Goal: Task Accomplishment & Management: Manage account settings

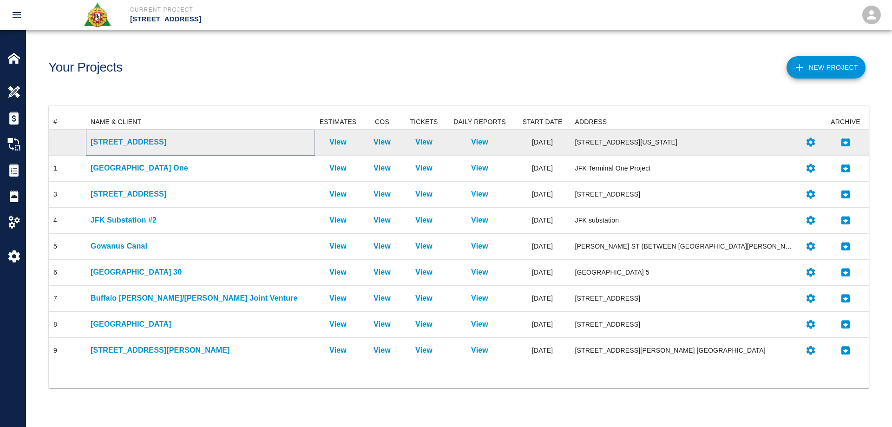
click at [127, 144] on p "[STREET_ADDRESS]" at bounding box center [201, 142] width 220 height 11
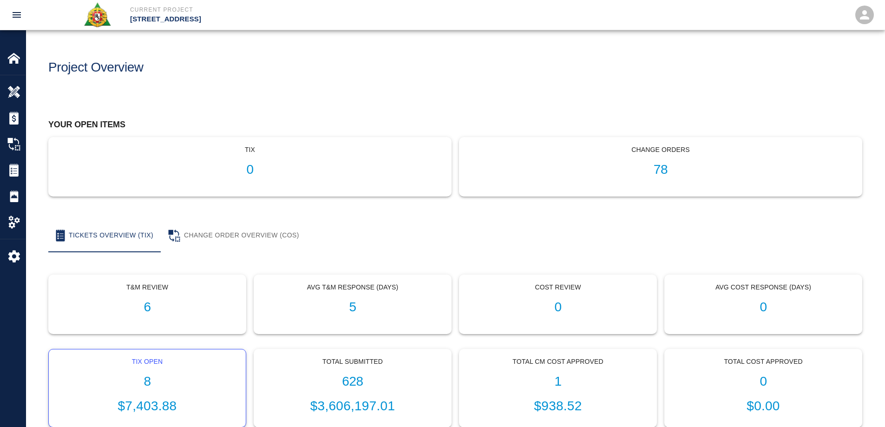
click at [146, 372] on div "Tix Open 8 $7,403.88" at bounding box center [147, 388] width 197 height 78
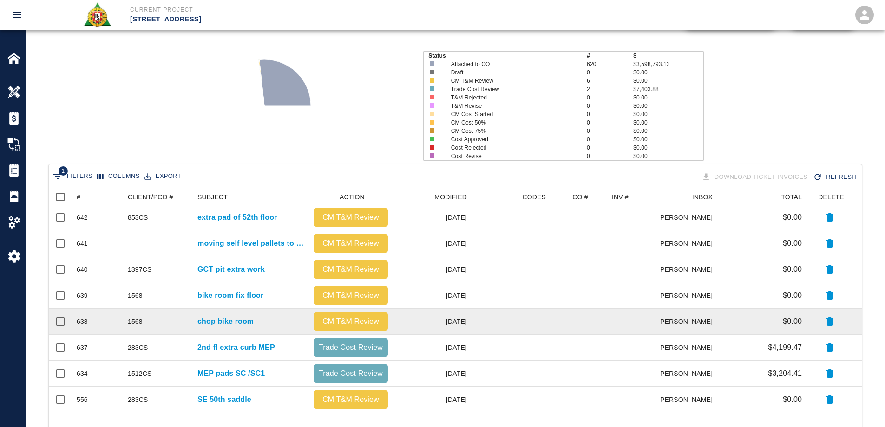
scroll to position [82, 0]
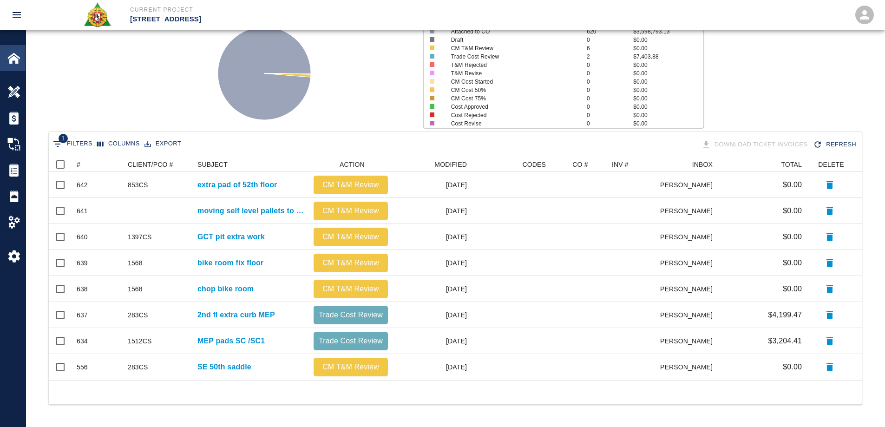
click at [12, 61] on img at bounding box center [13, 58] width 13 height 13
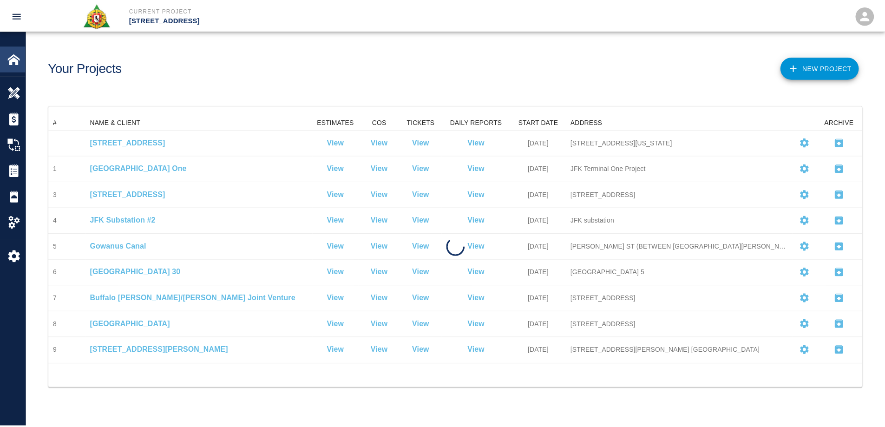
scroll to position [242, 813]
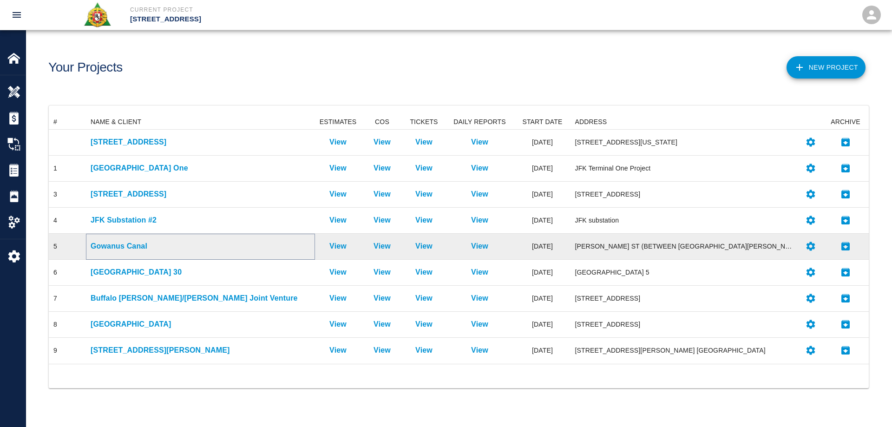
click at [129, 247] on p "Gowanus Canal" at bounding box center [201, 246] width 220 height 11
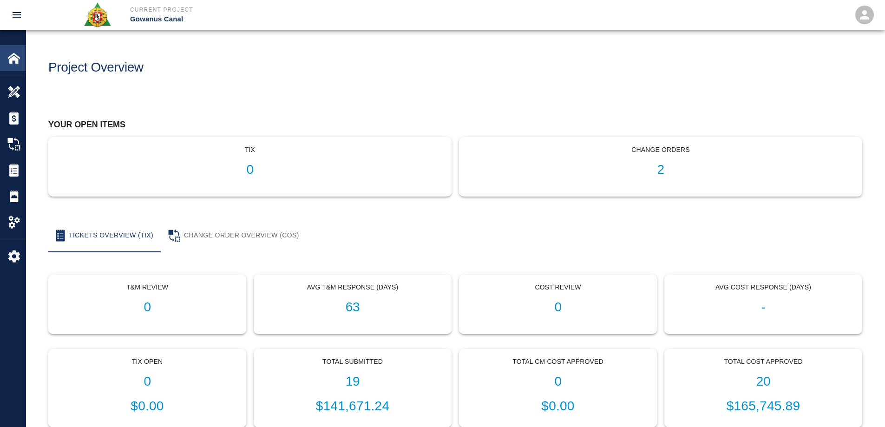
click at [7, 61] on div "Home" at bounding box center [13, 58] width 26 height 26
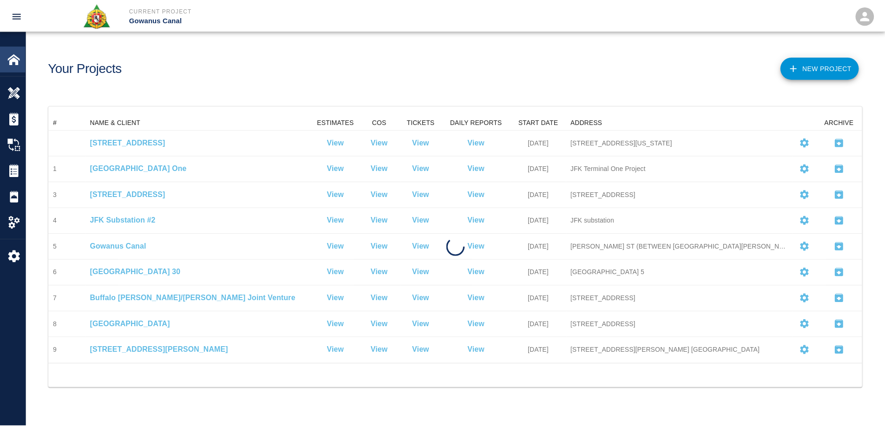
scroll to position [242, 813]
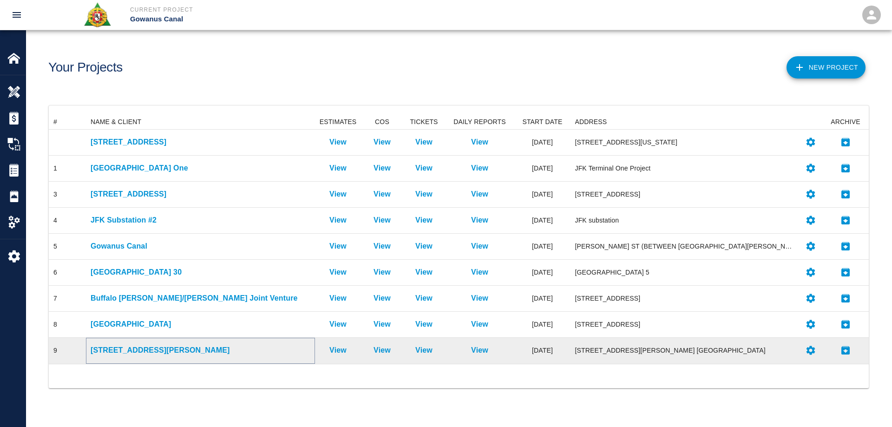
click at [127, 345] on p "[STREET_ADDRESS][PERSON_NAME]" at bounding box center [201, 350] width 220 height 11
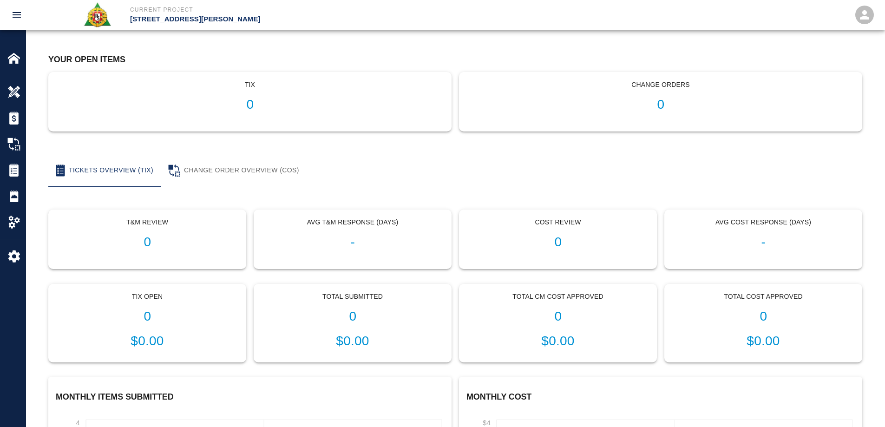
scroll to position [93, 0]
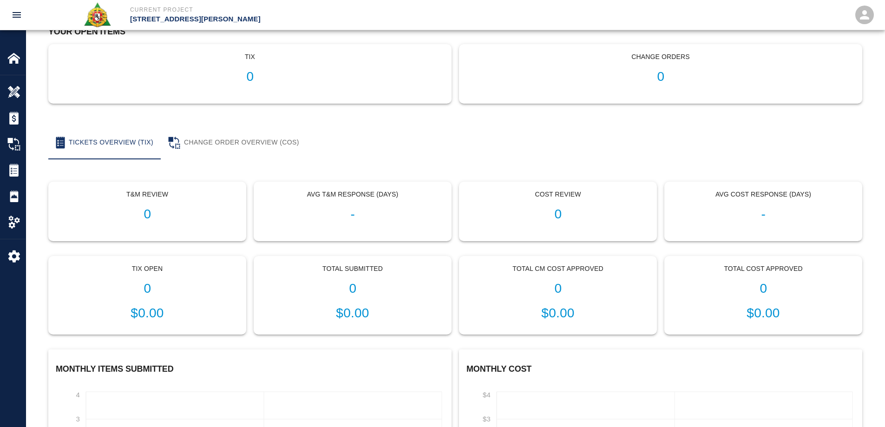
click at [154, 292] on h1 "0" at bounding box center [147, 288] width 182 height 15
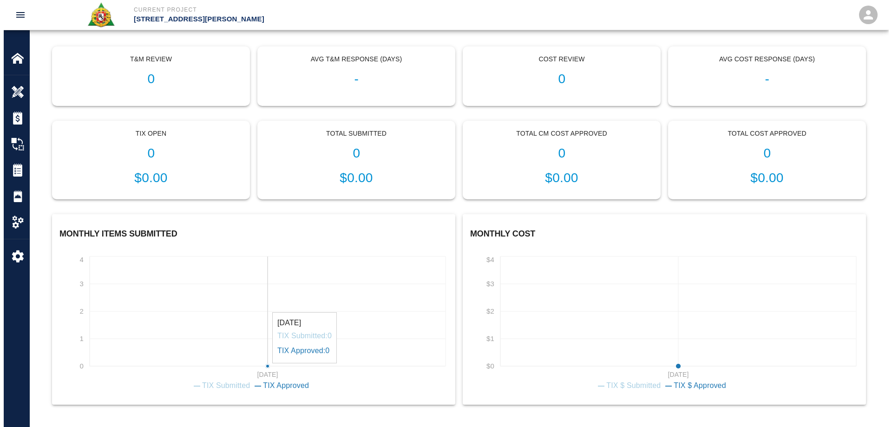
scroll to position [0, 0]
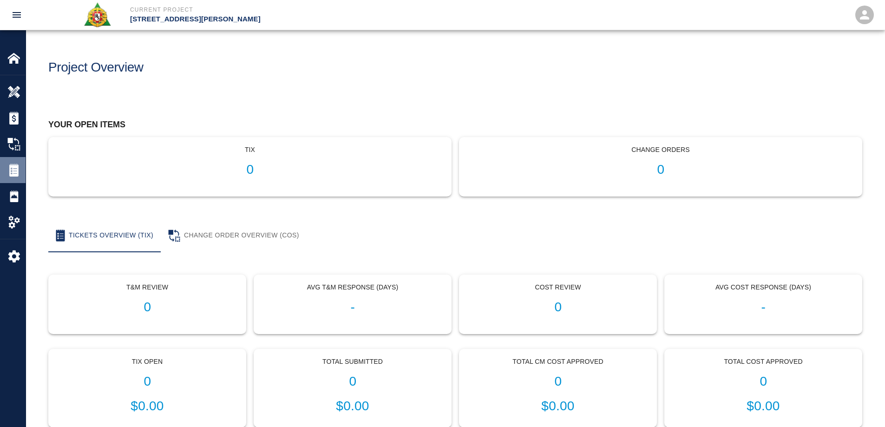
click at [21, 169] on div at bounding box center [20, 169] width 26 height 13
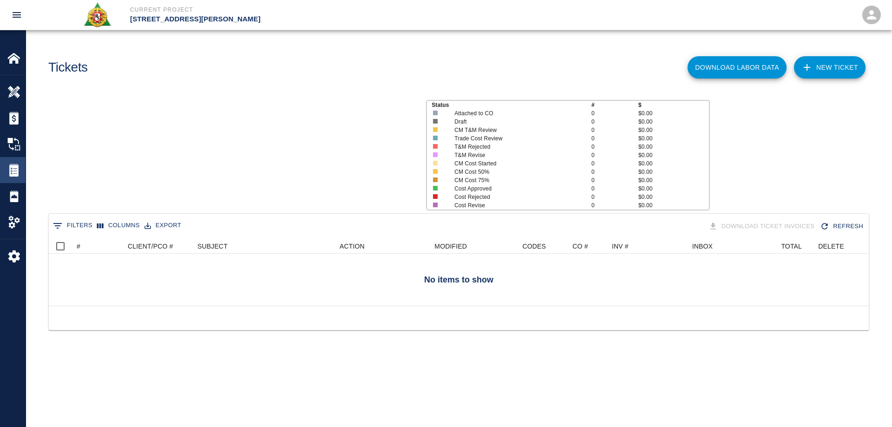
scroll to position [60, 813]
click at [17, 59] on img at bounding box center [13, 58] width 13 height 13
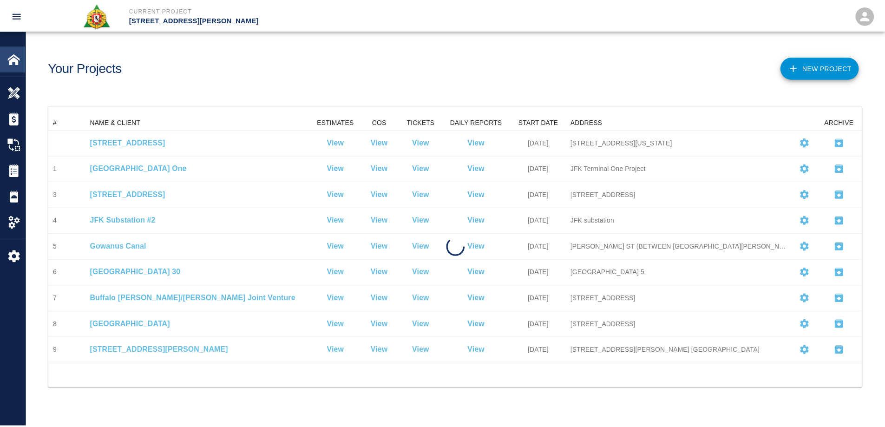
scroll to position [242, 813]
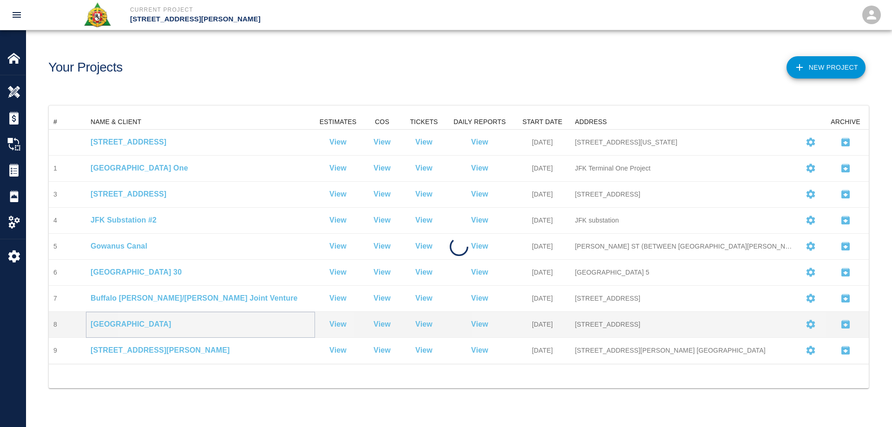
click at [120, 326] on p "[GEOGRAPHIC_DATA]" at bounding box center [201, 324] width 220 height 11
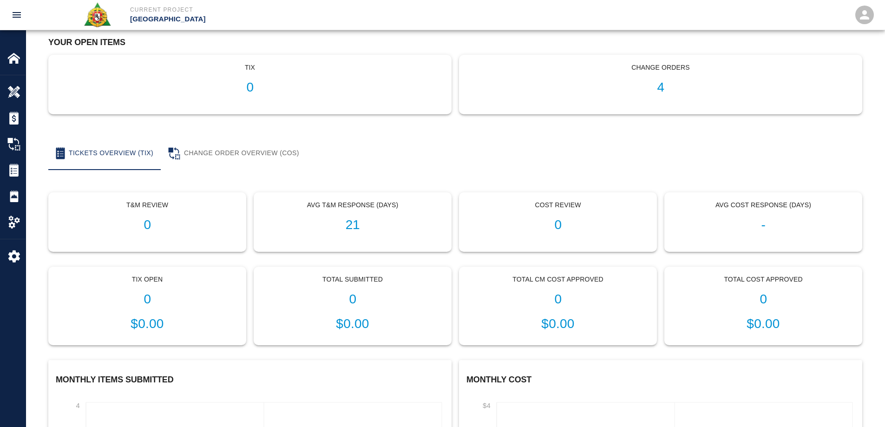
scroll to position [93, 0]
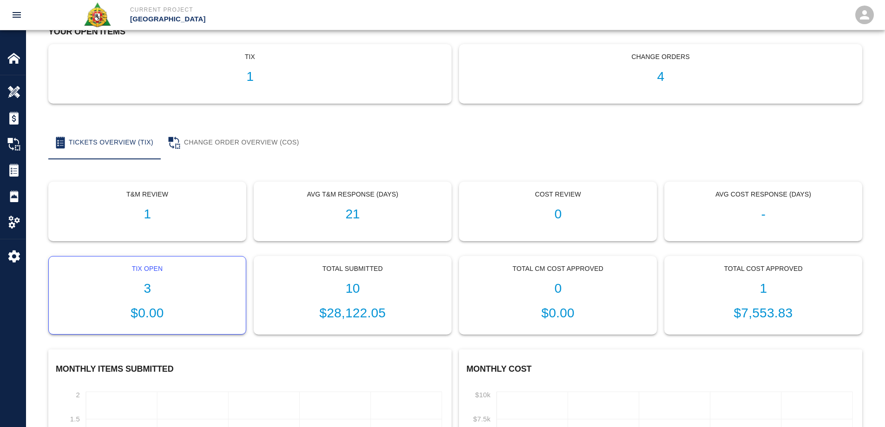
click at [157, 314] on p "$0.00" at bounding box center [147, 313] width 182 height 20
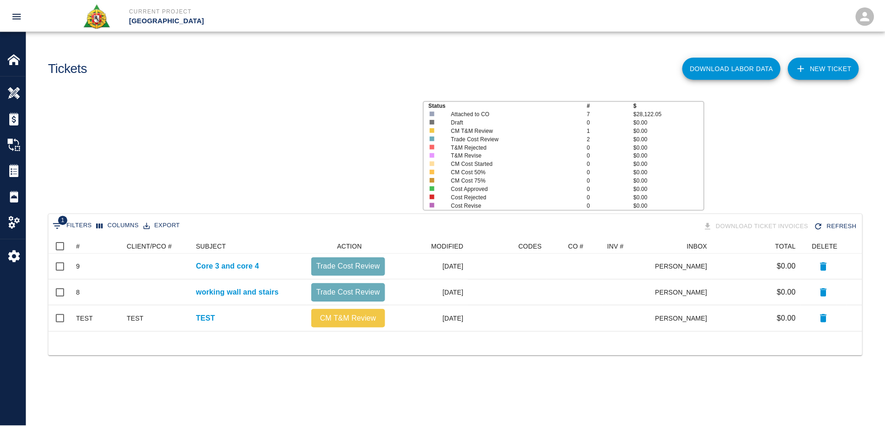
scroll to position [86, 813]
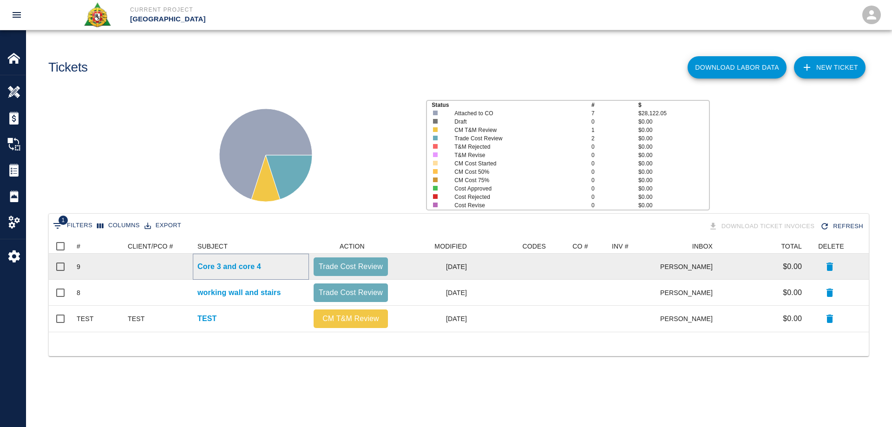
click at [220, 266] on p "Core 3 and core 4" at bounding box center [229, 266] width 64 height 11
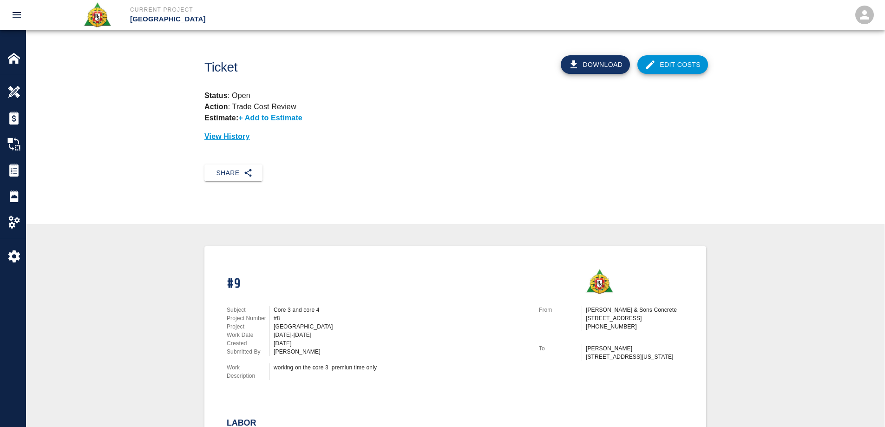
click at [663, 68] on link "Edit Costs" at bounding box center [672, 64] width 71 height 19
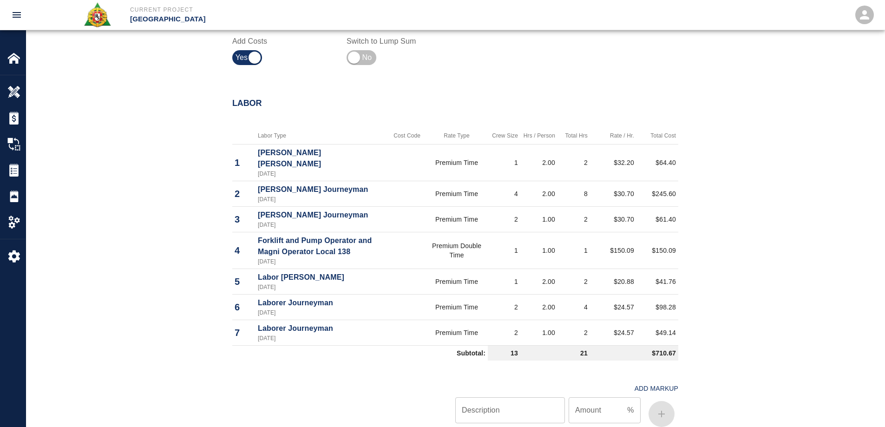
scroll to position [418, 0]
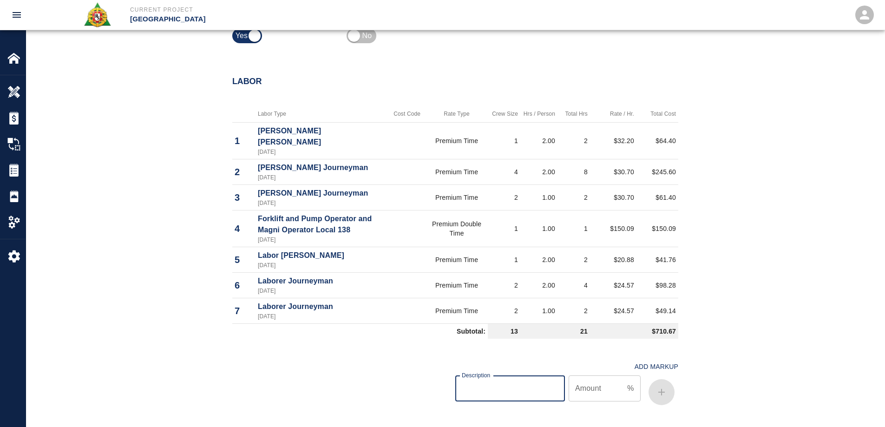
click at [500, 382] on input "Description" at bounding box center [510, 388] width 110 height 26
type input "oh/p"
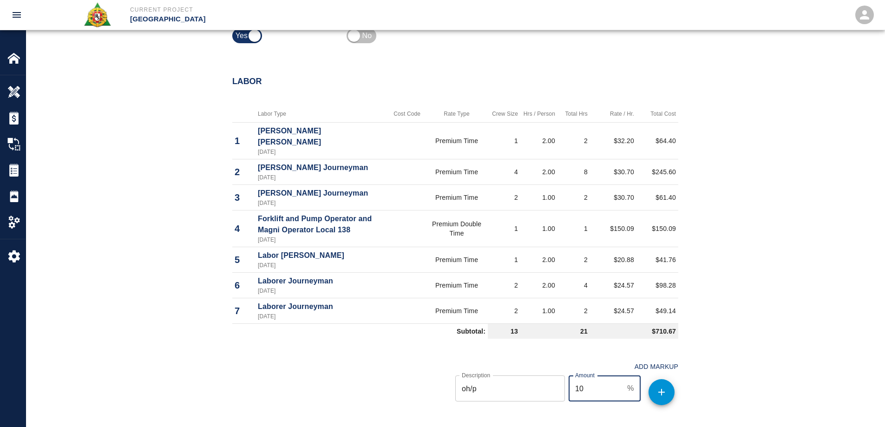
type input "10"
click at [661, 389] on icon "button" at bounding box center [661, 392] width 7 height 7
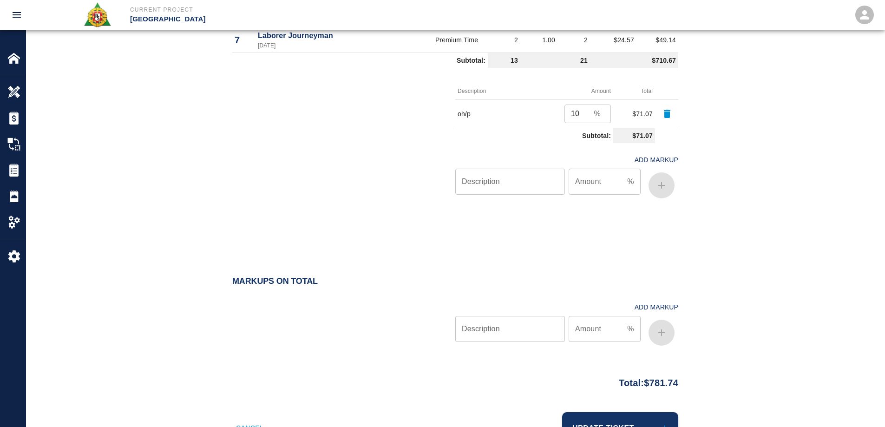
scroll to position [718, 0]
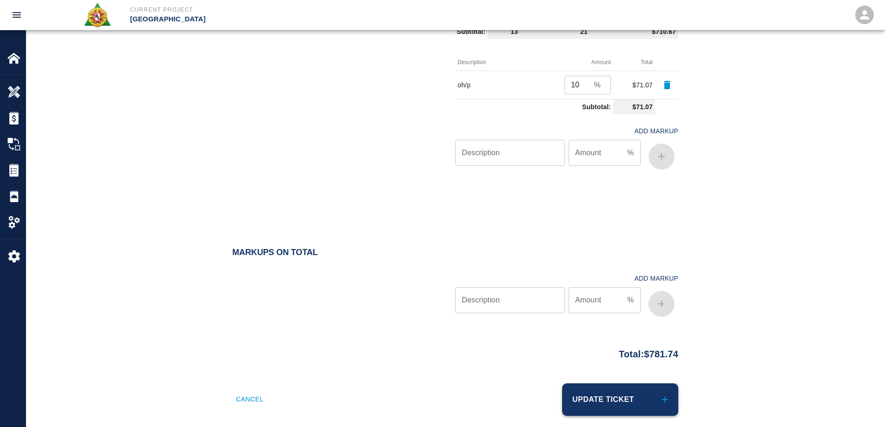
click at [660, 400] on button "Update Ticket" at bounding box center [620, 399] width 116 height 33
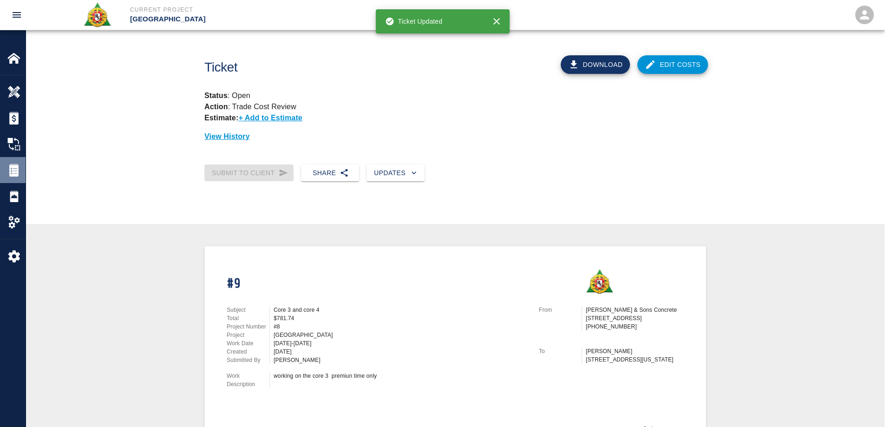
click at [17, 164] on img at bounding box center [13, 169] width 13 height 13
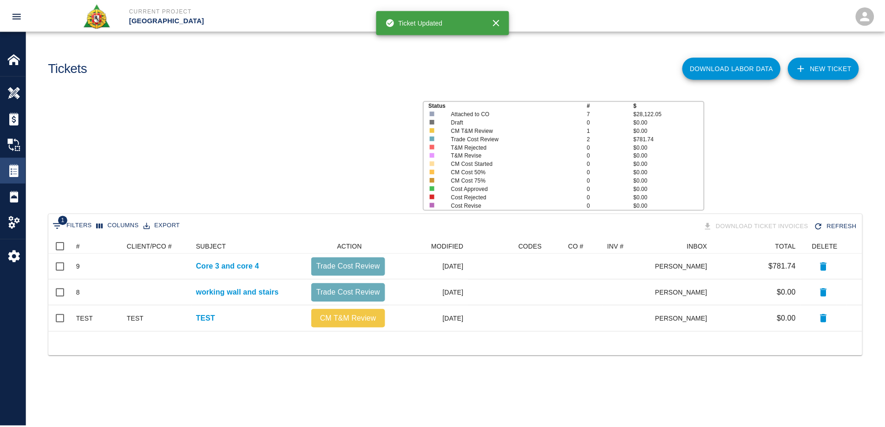
scroll to position [86, 813]
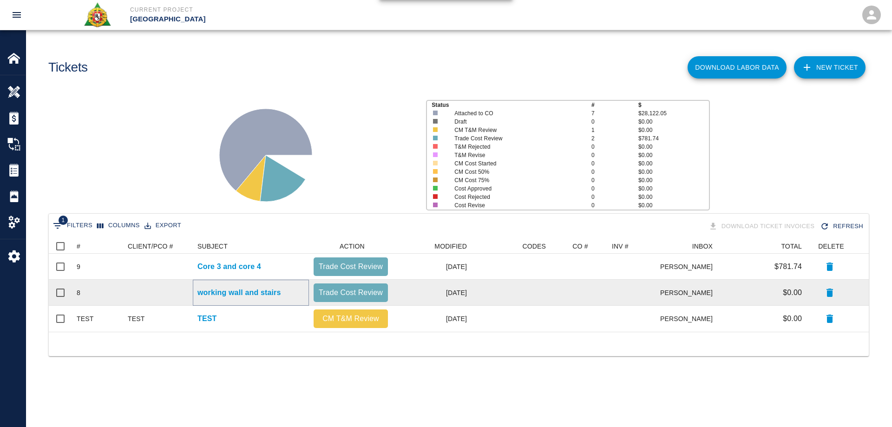
click at [255, 291] on p "working wall and stairs" at bounding box center [239, 292] width 84 height 11
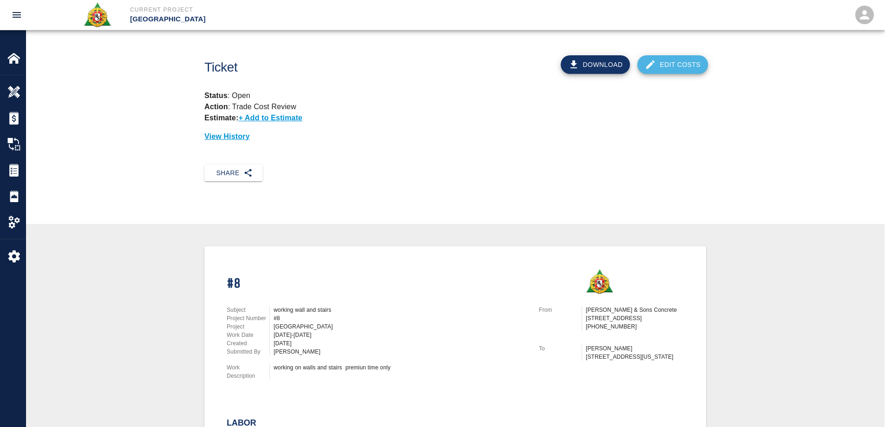
click at [669, 63] on link "Edit Costs" at bounding box center [672, 64] width 71 height 19
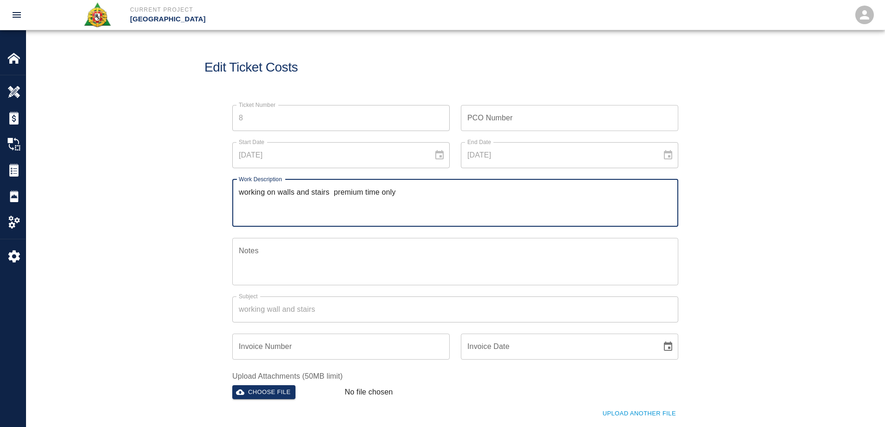
click at [333, 192] on textarea "working on walls and stairs premium time only" at bounding box center [455, 203] width 433 height 32
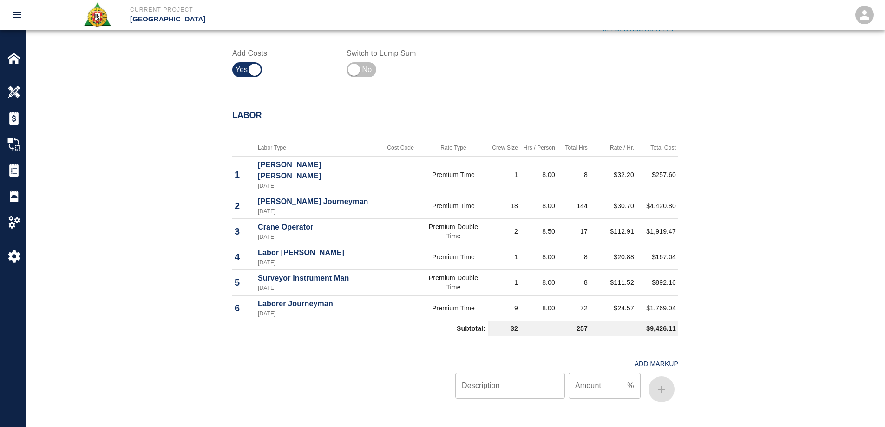
scroll to position [418, 0]
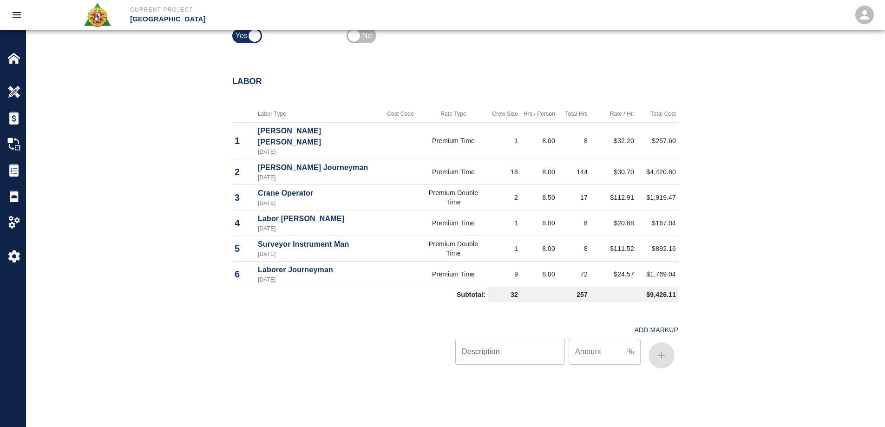
type textarea "working on walls and stairs premium time only"
click at [512, 340] on input "Description" at bounding box center [510, 352] width 110 height 26
type input "oh/p"
type input "10"
click at [667, 343] on button "button" at bounding box center [661, 355] width 26 height 26
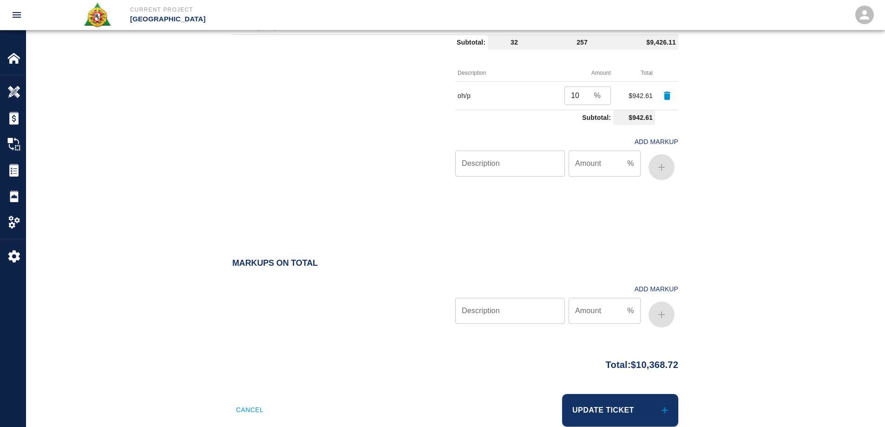
scroll to position [681, 0]
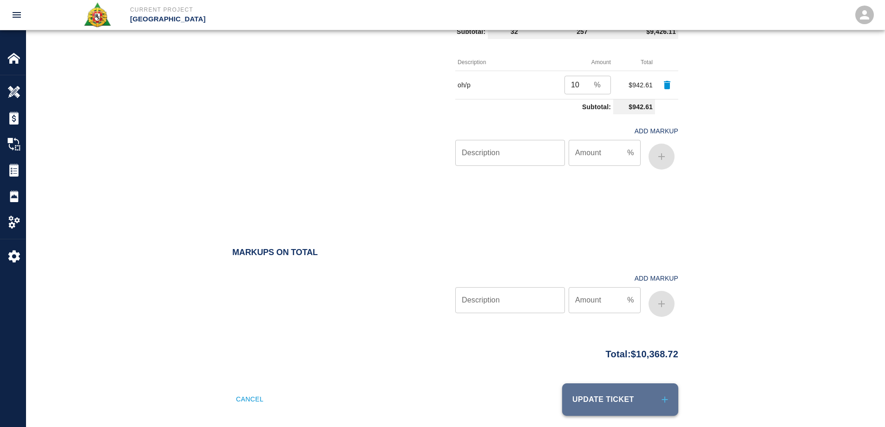
click at [625, 388] on button "Update Ticket" at bounding box center [620, 399] width 116 height 33
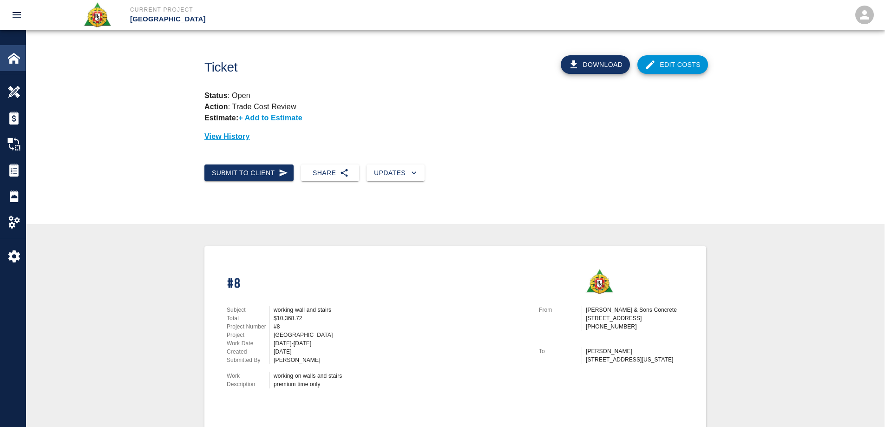
click at [9, 59] on img at bounding box center [13, 58] width 13 height 13
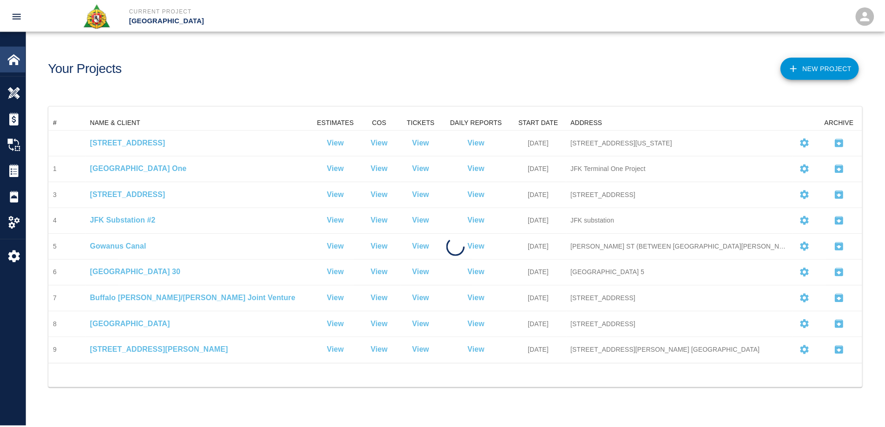
scroll to position [242, 813]
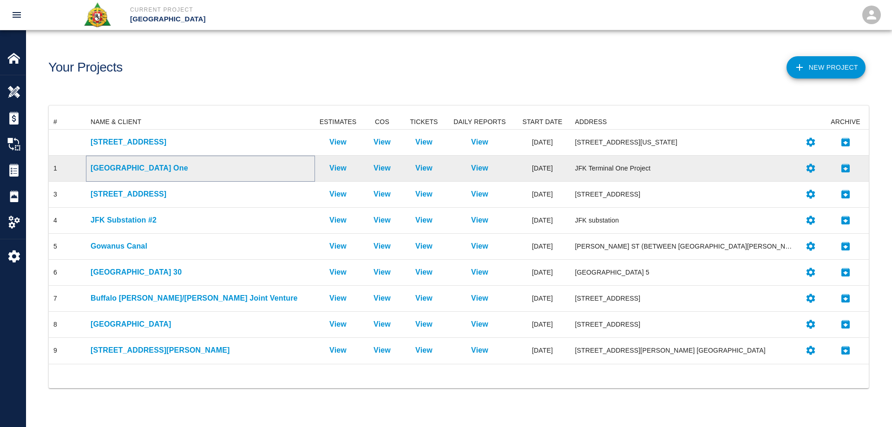
click at [120, 169] on p "[GEOGRAPHIC_DATA] One" at bounding box center [201, 168] width 220 height 11
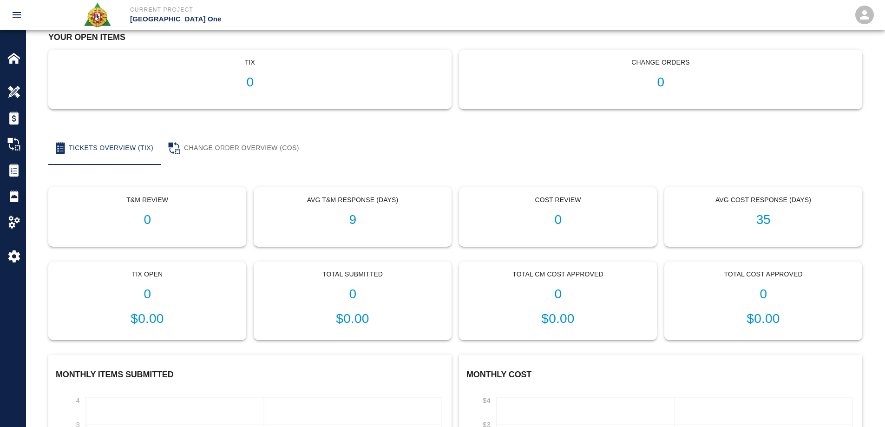
scroll to position [93, 0]
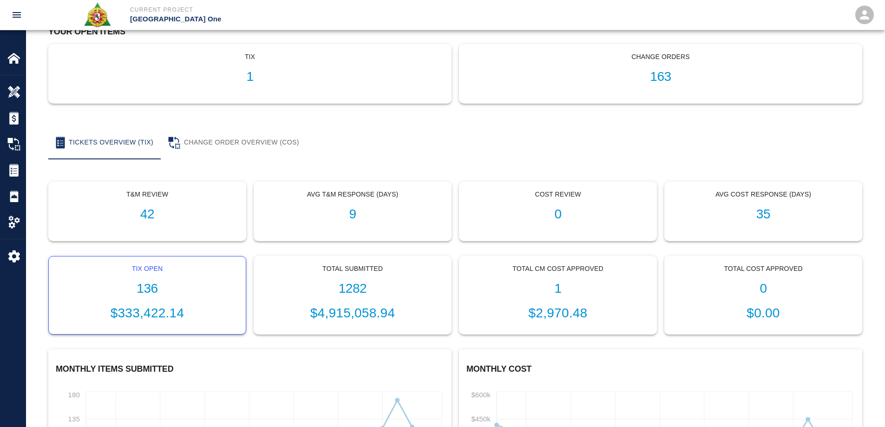
click at [149, 284] on h1 "136" at bounding box center [147, 288] width 182 height 15
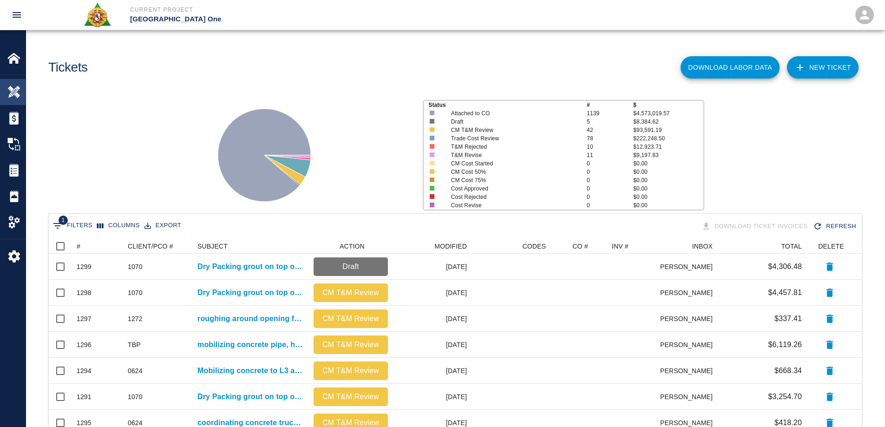
click at [18, 86] on img at bounding box center [13, 91] width 13 height 13
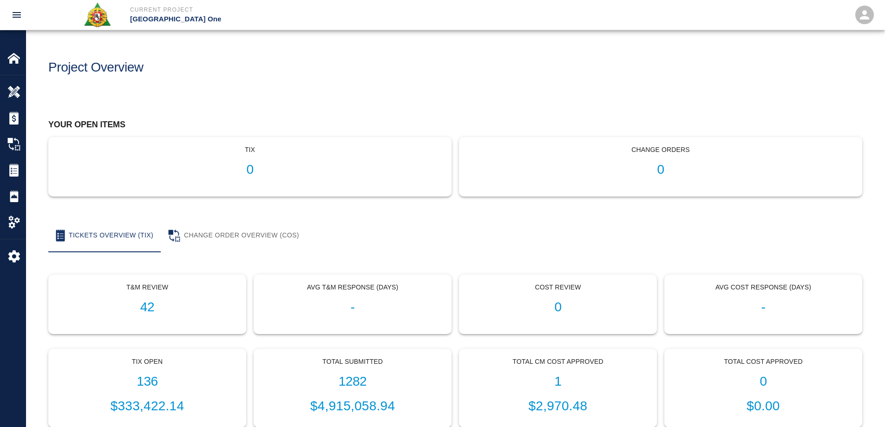
click at [663, 170] on h1 "0" at bounding box center [660, 169] width 387 height 15
click at [662, 169] on h1 "163" at bounding box center [660, 169] width 387 height 15
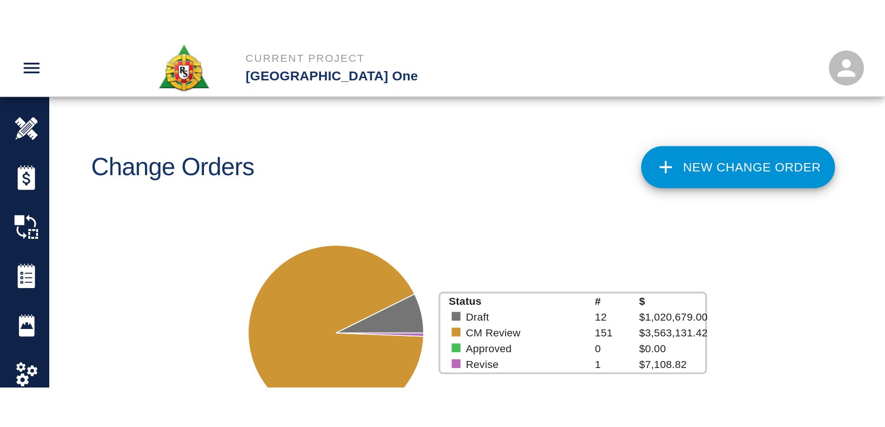
scroll to position [528, 806]
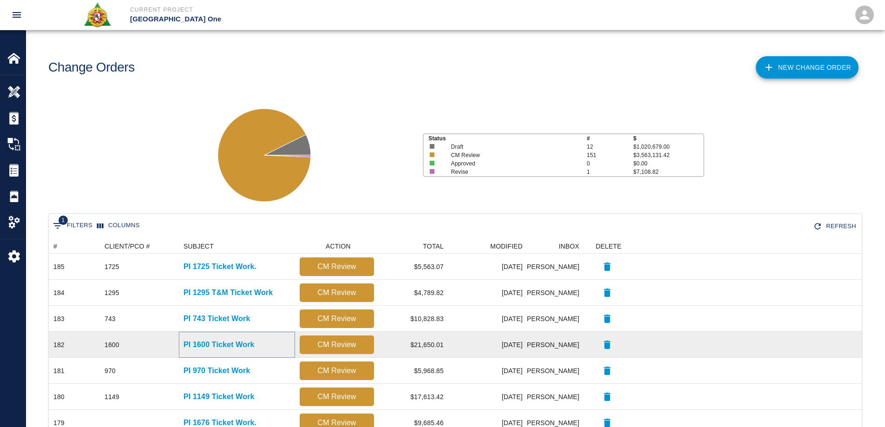
click at [219, 343] on p "PI 1600 Ticket Work" at bounding box center [218, 344] width 71 height 11
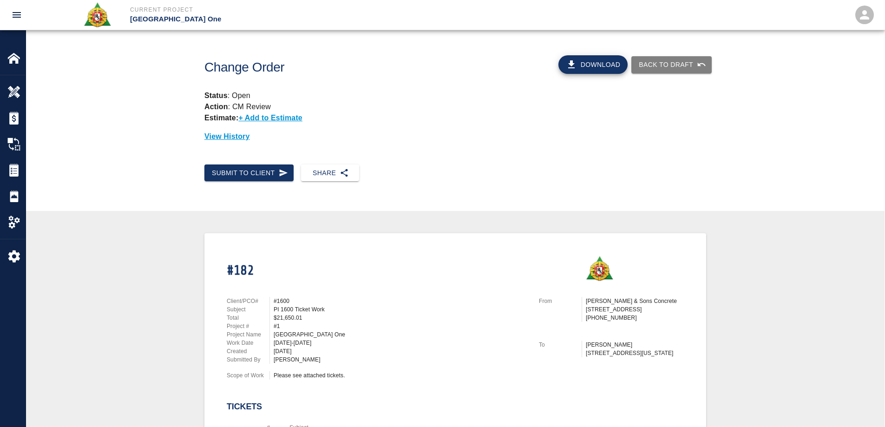
click at [594, 64] on button "Download" at bounding box center [593, 64] width 70 height 19
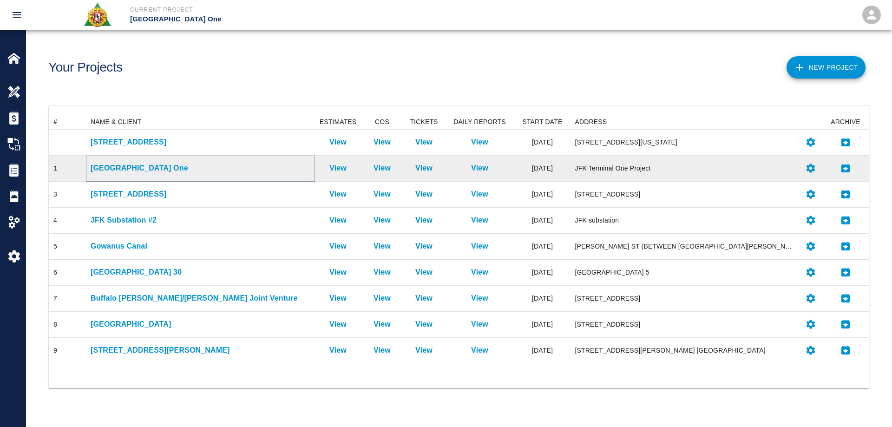
click at [126, 163] on p "[GEOGRAPHIC_DATA] One" at bounding box center [201, 168] width 220 height 11
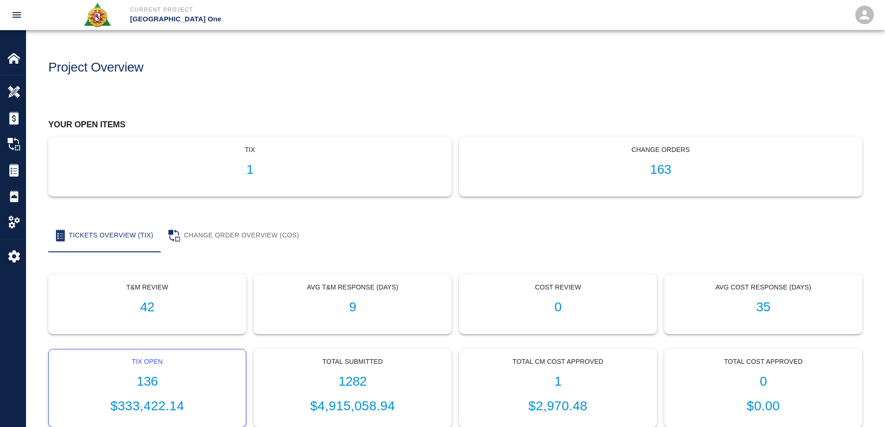
click at [154, 370] on div "Tix Open 136 $333,422.14" at bounding box center [147, 388] width 197 height 78
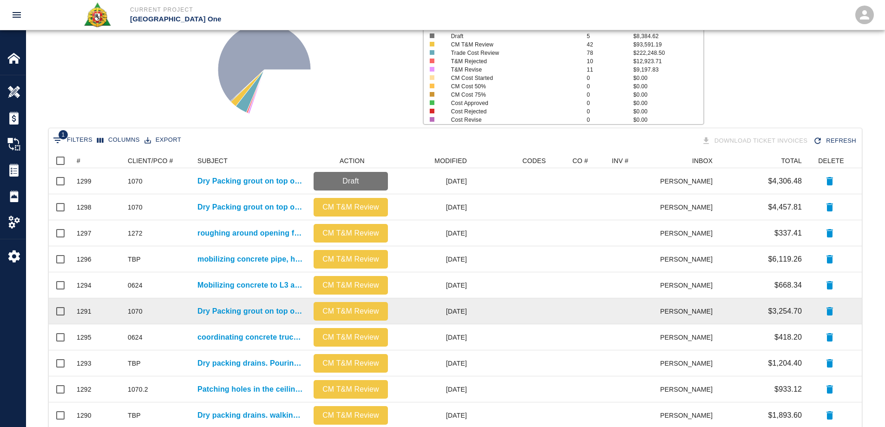
scroll to position [93, 0]
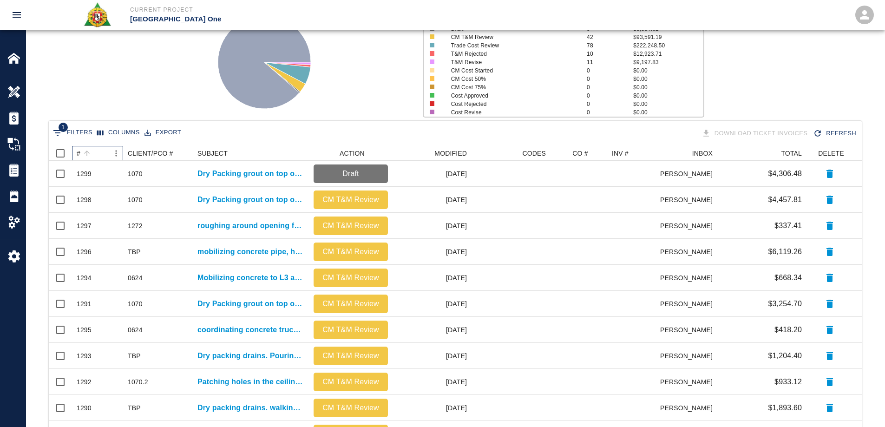
click at [78, 155] on div "#" at bounding box center [79, 153] width 4 height 15
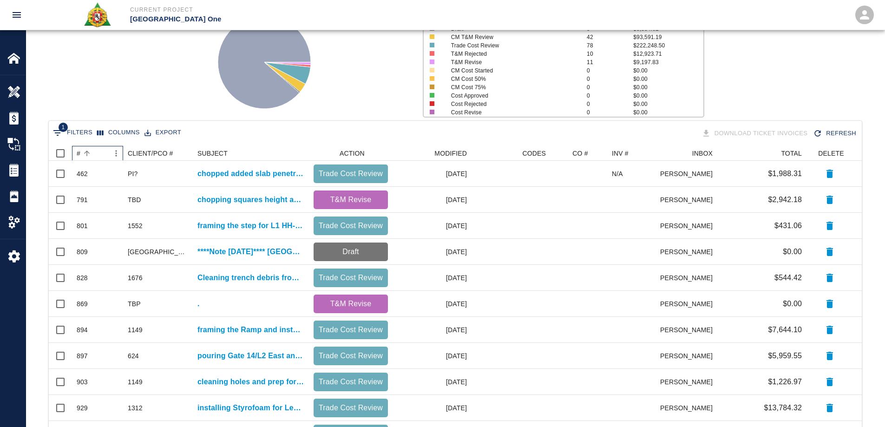
click at [78, 155] on div "#" at bounding box center [79, 153] width 4 height 15
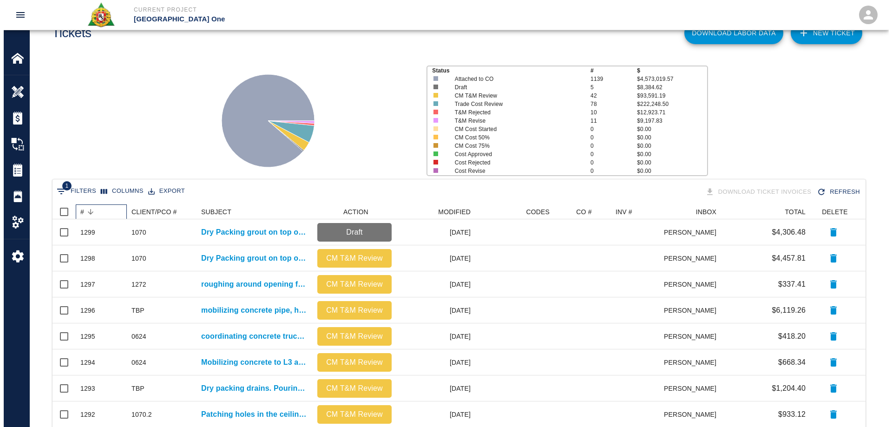
scroll to position [0, 0]
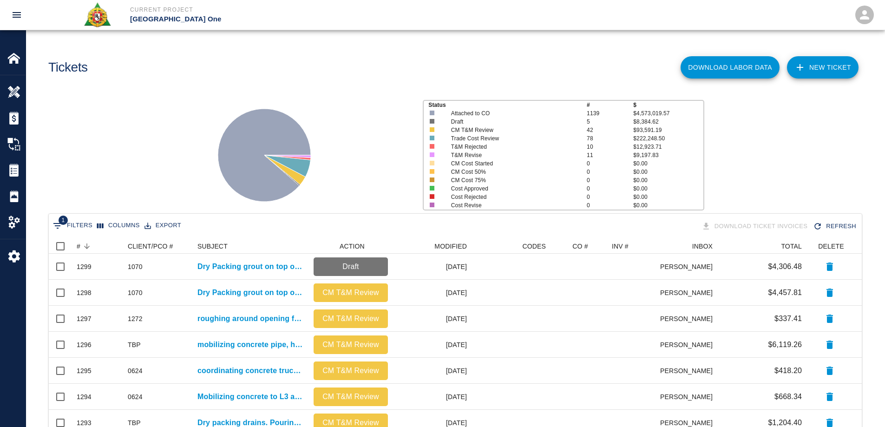
click at [84, 224] on button "1 Filters" at bounding box center [73, 225] width 44 height 15
select select "date_closed"
select select "isEmpty"
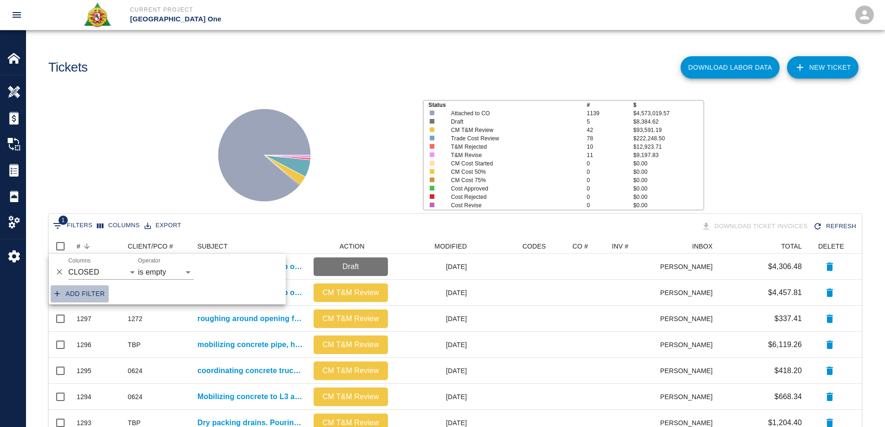
click at [91, 291] on button "Add filter" at bounding box center [80, 293] width 58 height 17
select select "date_closed"
select select "isEmpty"
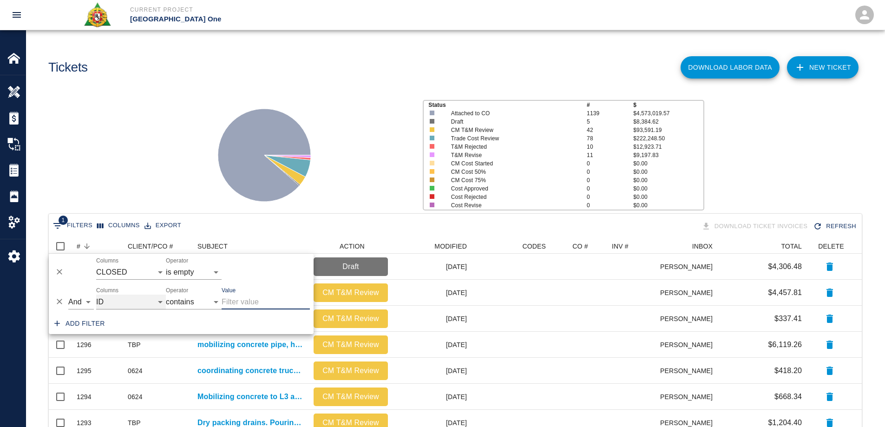
click at [112, 305] on select "ID # CLIENT/PCO # SUBJECT DESCRIPTION ACTION WORK MODIFIED CREATED CODES CO # I…" at bounding box center [131, 301] width 70 height 15
click at [96, 294] on select "ID # CLIENT/PCO # SUBJECT DESCRIPTION ACTION WORK MODIFIED CREATED CODES CO # I…" at bounding box center [131, 301] width 70 height 15
select select "description"
click at [248, 304] on input "Value" at bounding box center [266, 301] width 88 height 15
type input "couplers"
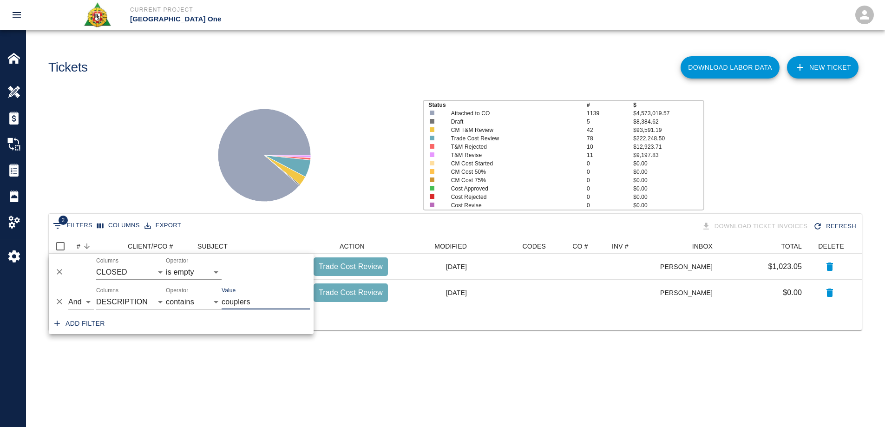
scroll to position [7, 7]
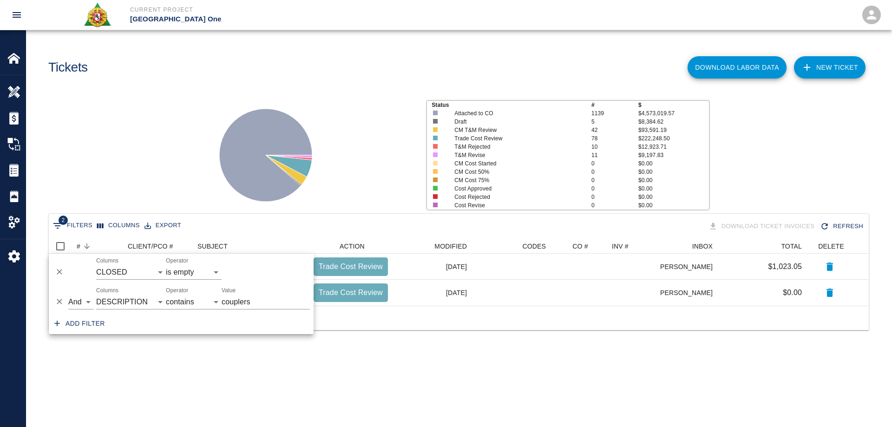
click at [378, 118] on div at bounding box center [309, 152] width 218 height 124
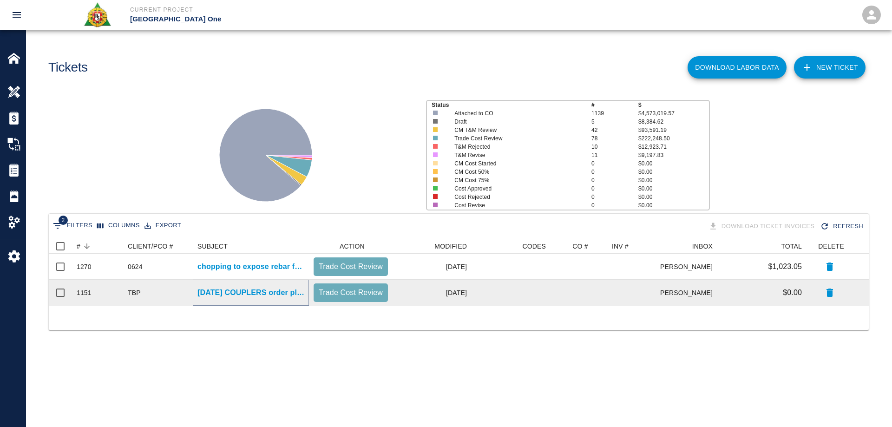
click at [250, 290] on p "[DATE] COUPLERS order placed. Breakdown: -275x #4barlock coupler for ongoing in…" at bounding box center [250, 292] width 107 height 11
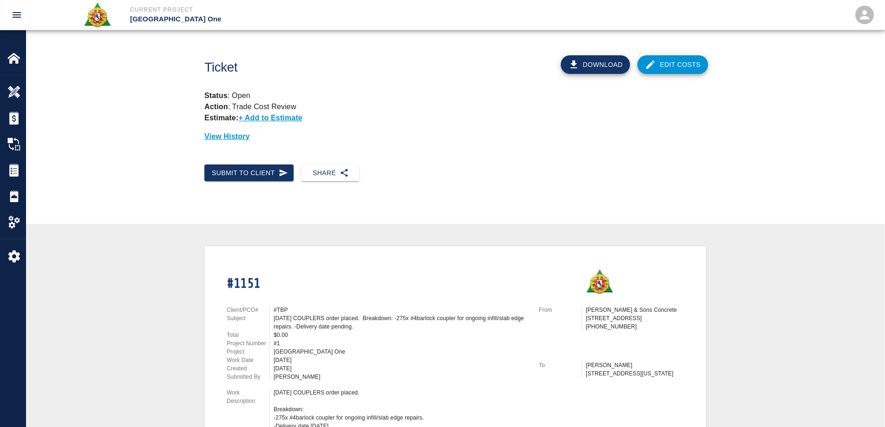
click at [660, 63] on link "Edit Costs" at bounding box center [672, 64] width 71 height 19
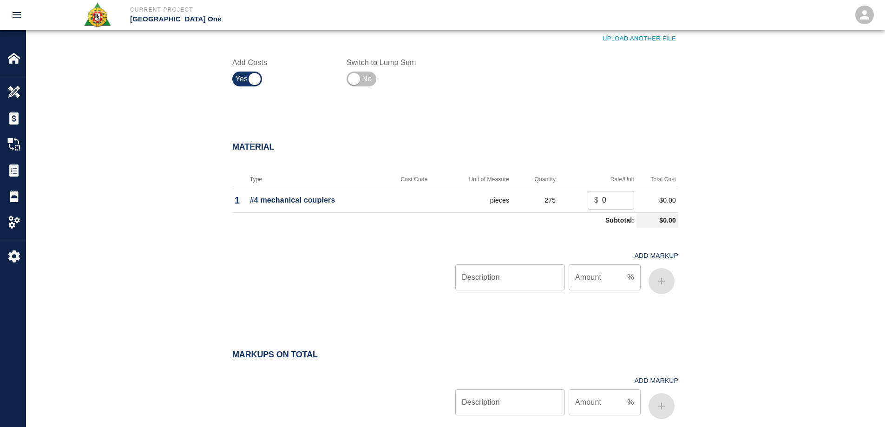
scroll to position [557, 0]
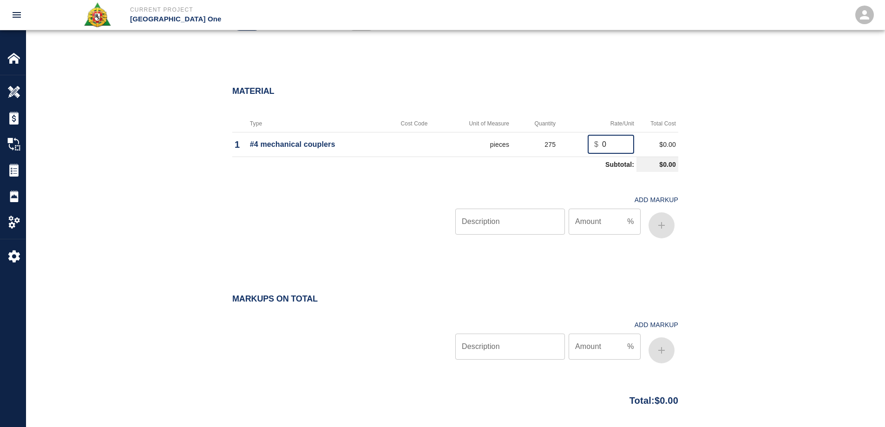
drag, startPoint x: 614, startPoint y: 143, endPoint x: 585, endPoint y: 142, distance: 29.3
click at [585, 142] on td "$ 0 ​" at bounding box center [597, 144] width 78 height 25
type input "49.23"
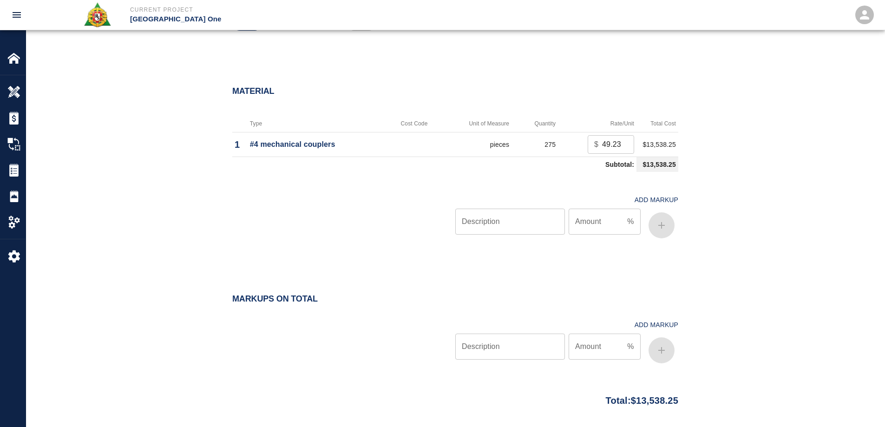
click at [735, 168] on div "Material Type Cost Code Unit of Measure Quantity Rate/Unit Total Cost 1 #4 mech…" at bounding box center [455, 166] width 858 height 196
